Goal: Obtain resource: Download file/media

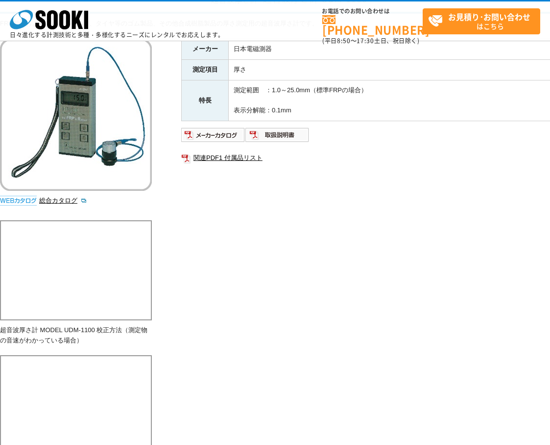
scroll to position [147, 0]
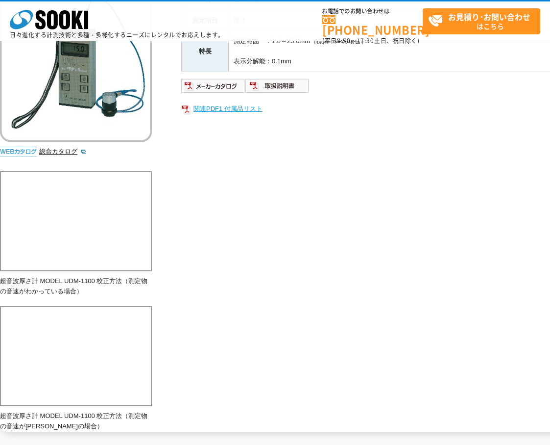
click at [239, 107] on link "関連PDF1 付属品リスト" at bounding box center [377, 108] width 392 height 13
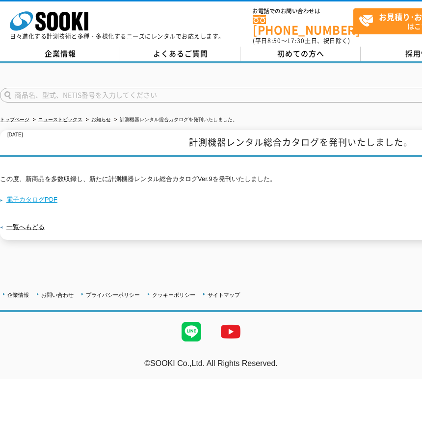
click at [31, 196] on link "電子カタログPDF" at bounding box center [28, 199] width 57 height 7
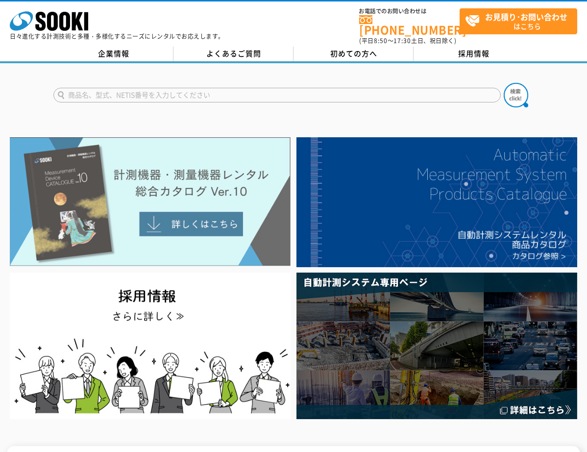
click at [171, 215] on img at bounding box center [150, 201] width 281 height 129
